Goal: Check status

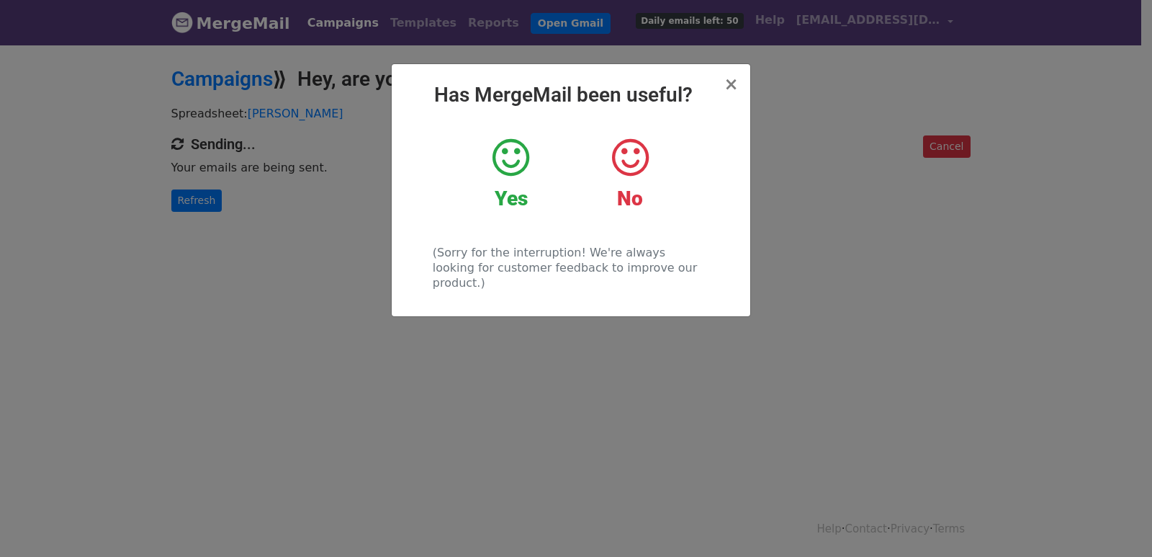
drag, startPoint x: 201, startPoint y: 219, endPoint x: 197, endPoint y: 202, distance: 17.1
click at [201, 218] on div "× Has MergeMail been useful? Yes No (Sorry for the interruption! We're always l…" at bounding box center [576, 299] width 1152 height 513
click at [196, 207] on link "Refresh" at bounding box center [196, 200] width 51 height 22
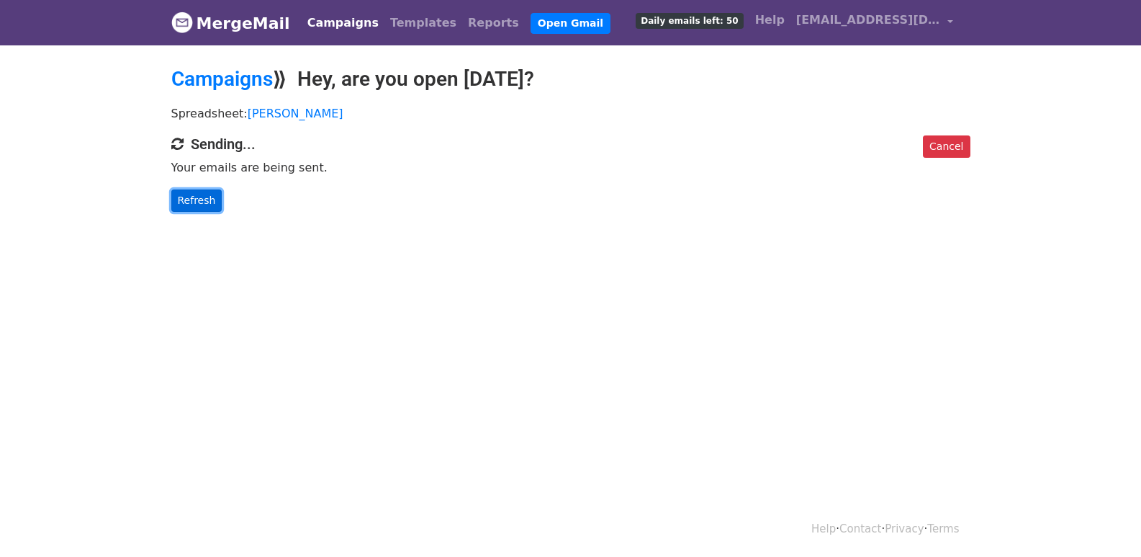
click at [197, 202] on link "Refresh" at bounding box center [196, 200] width 51 height 22
